Goal: Task Accomplishment & Management: Use online tool/utility

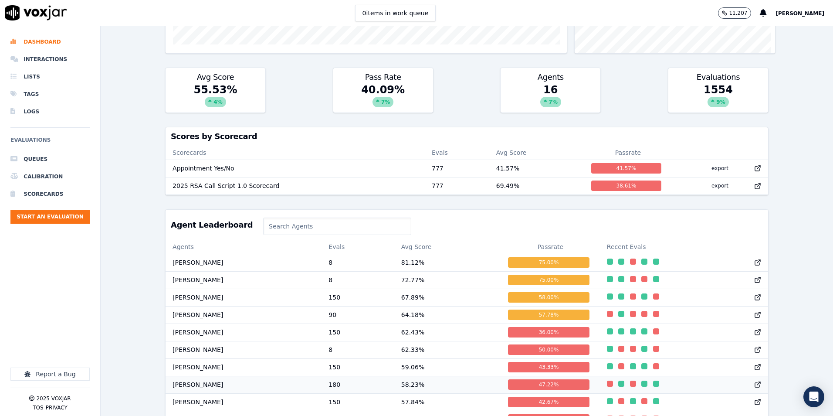
scroll to position [310, 0]
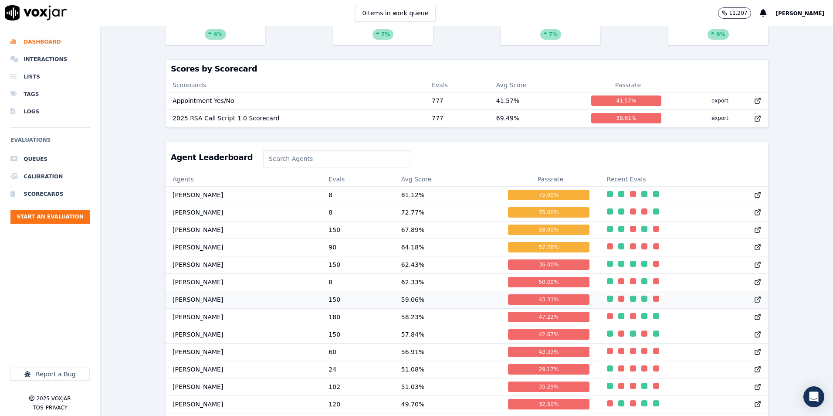
click at [193, 306] on td "[PERSON_NAME]" at bounding box center [244, 299] width 156 height 17
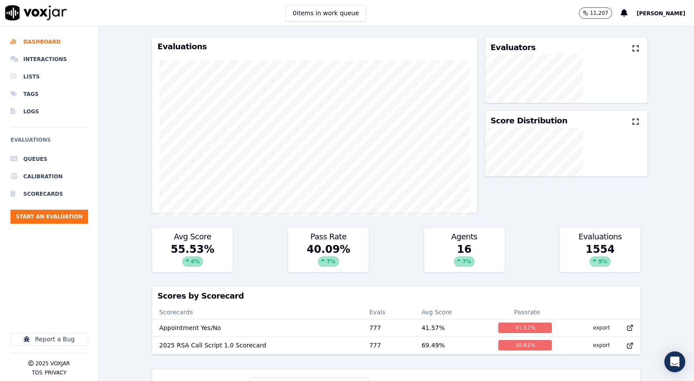
scroll to position [0, 0]
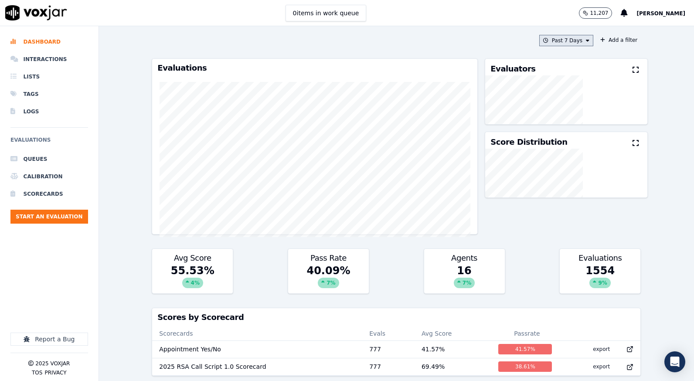
click at [561, 40] on button "Past 7 Days" at bounding box center [566, 40] width 54 height 11
click at [543, 107] on label "This Month" at bounding box center [563, 109] width 47 height 10
click at [572, 148] on button "Add" at bounding box center [580, 141] width 17 height 14
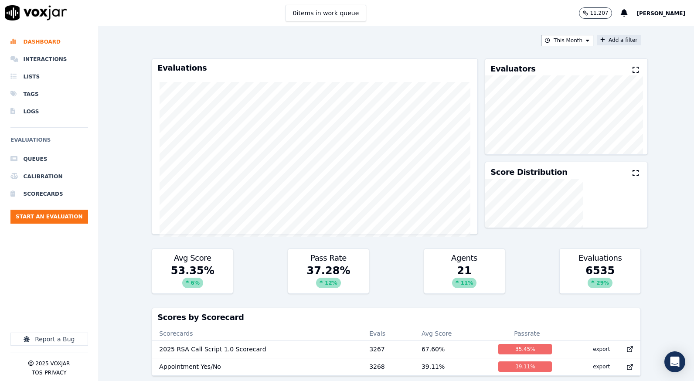
click at [609, 41] on button "Add a filter" at bounding box center [619, 40] width 44 height 10
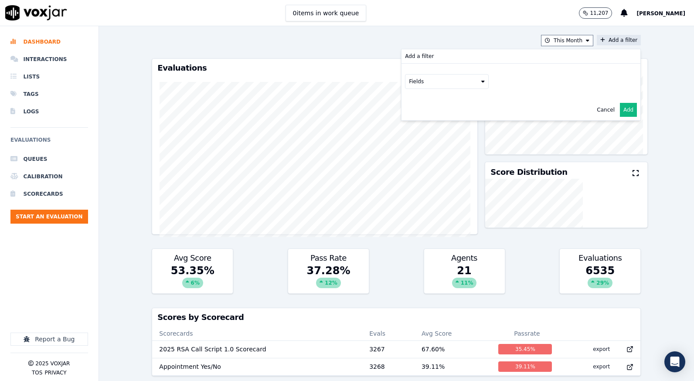
click at [471, 75] on button "Fields" at bounding box center [447, 81] width 84 height 15
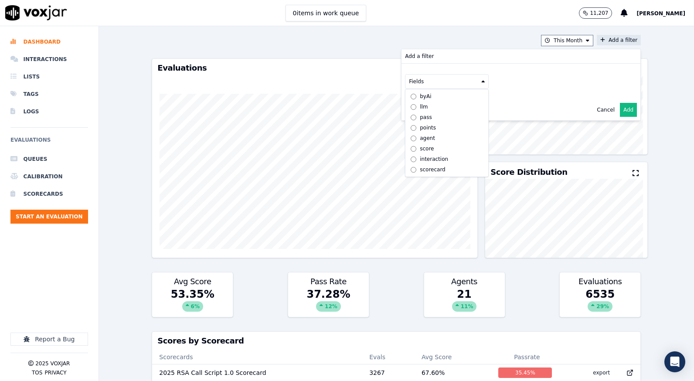
scroll to position [7, 0]
click at [407, 164] on label "scorecard" at bounding box center [446, 169] width 79 height 10
click at [479, 102] on button "Fields" at bounding box center [457, 99] width 84 height 15
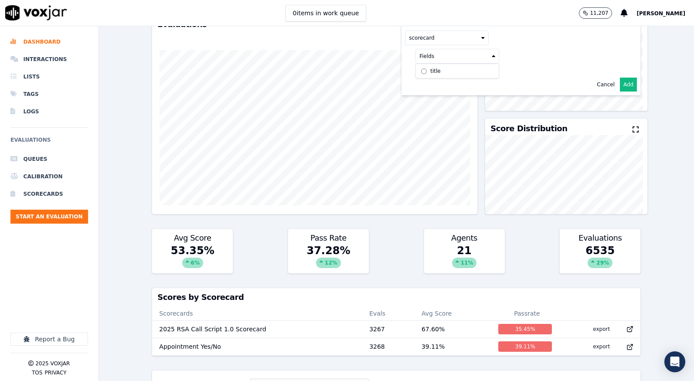
scroll to position [0, 0]
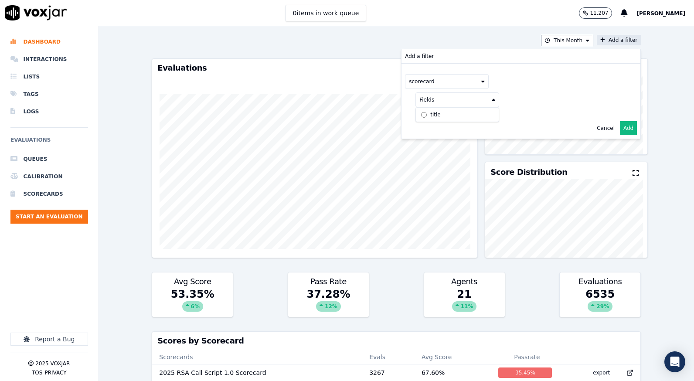
click at [418, 114] on label "title" at bounding box center [457, 114] width 79 height 10
click at [595, 98] on button at bounding box center [566, 98] width 126 height 13
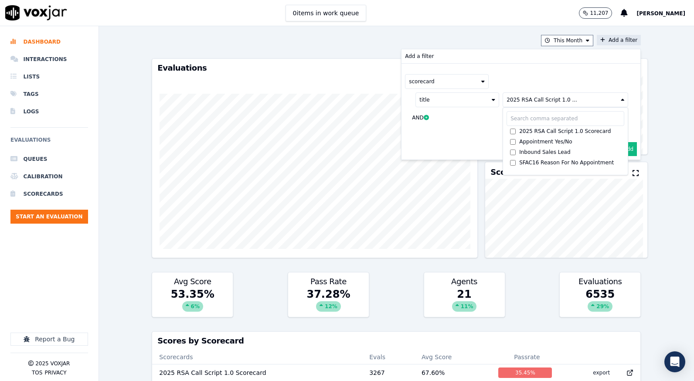
click at [621, 116] on div "scorecard title 2025 RSA Call Script 1.0 ... 2025 RSA Call Script 1.0 Scorecard…" at bounding box center [520, 101] width 239 height 75
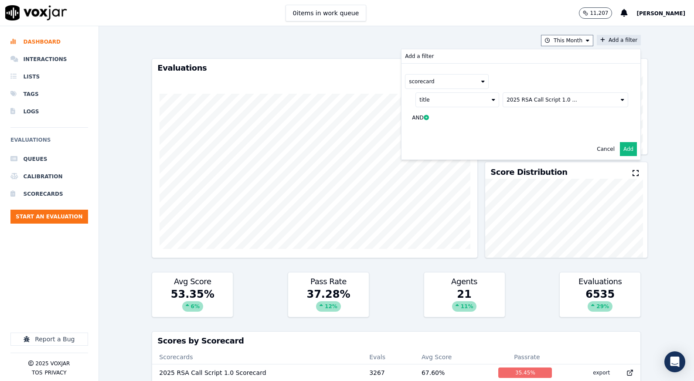
click at [620, 147] on button "Add" at bounding box center [628, 149] width 17 height 14
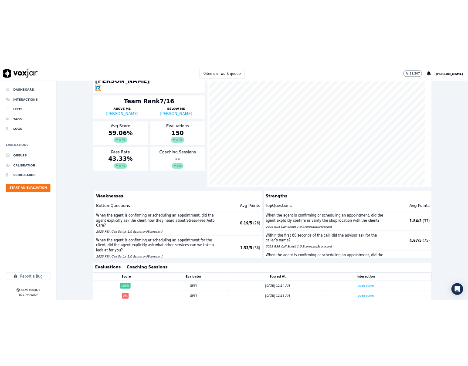
scroll to position [44, 0]
